Goal: Task Accomplishment & Management: Manage account settings

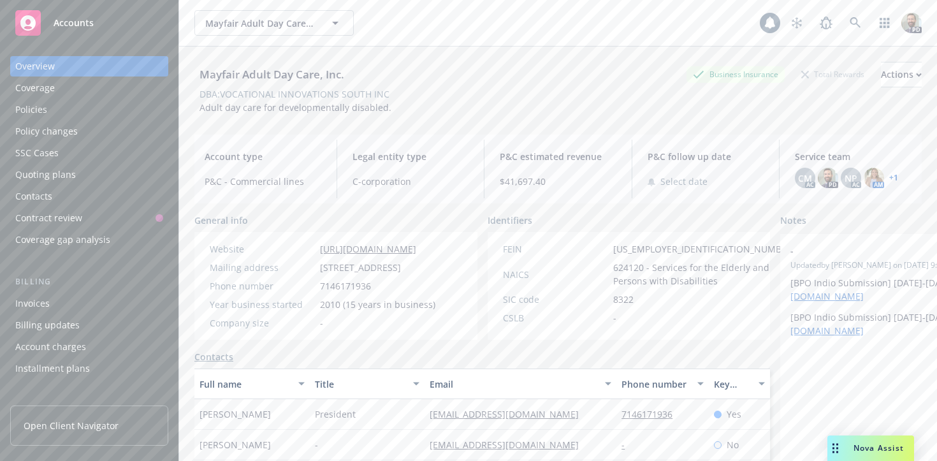
click at [892, 177] on link "+ 1" at bounding box center [893, 178] width 9 height 8
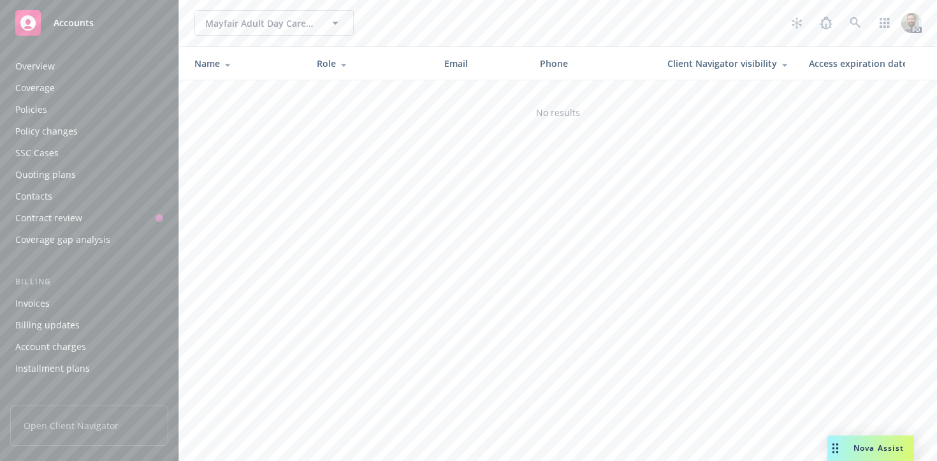
scroll to position [370, 0]
